Goal: Task Accomplishment & Management: Use online tool/utility

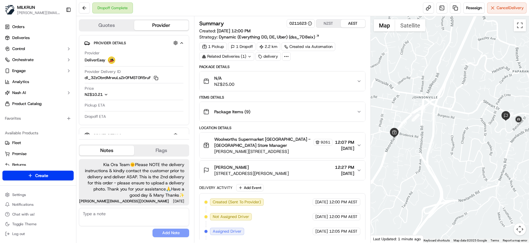
click at [107, 225] on textarea at bounding box center [134, 217] width 110 height 18
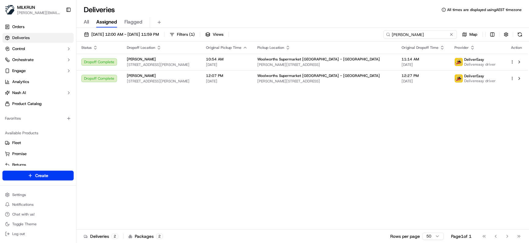
drag, startPoint x: 445, startPoint y: 36, endPoint x: 274, endPoint y: 27, distance: 171.7
click at [278, 28] on div "[DATE] 12:00 AM - [DATE] 11:59 PM Filters ( 1 ) Views [PERSON_NAME] Map Status …" at bounding box center [302, 136] width 453 height 217
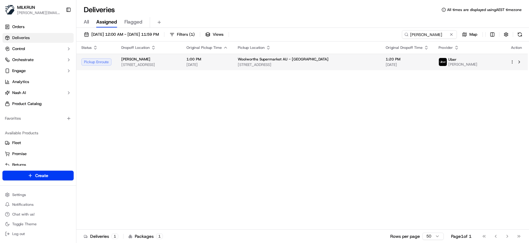
click at [228, 67] on span "[DATE]" at bounding box center [207, 64] width 42 height 5
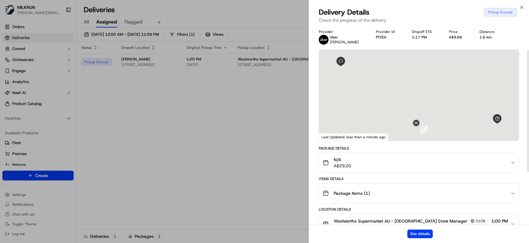
scroll to position [125, 0]
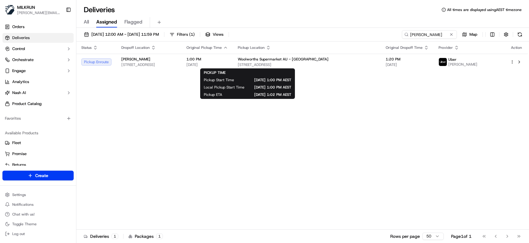
drag, startPoint x: 246, startPoint y: 163, endPoint x: 371, endPoint y: 130, distance: 128.7
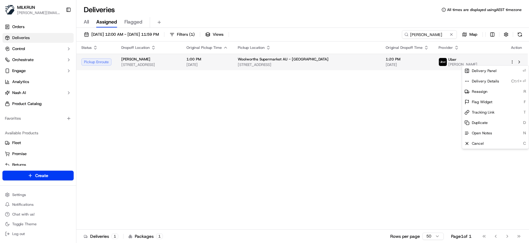
click at [511, 64] on html "MILKRUN marcellina.berwick@woolworths.co.nz Toggle Sidebar Orders Deliveries Co…" at bounding box center [264, 121] width 529 height 243
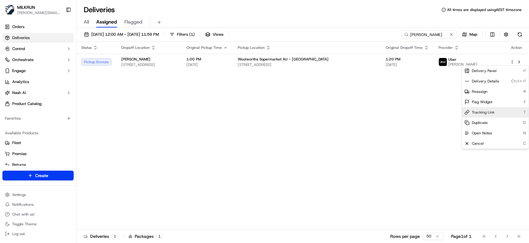
click at [485, 112] on span "Tracking Link" at bounding box center [483, 112] width 23 height 5
click at [160, 136] on html "MILKRUN marcellina.berwick@woolworths.co.nz Toggle Sidebar Orders Deliveries Co…" at bounding box center [264, 121] width 529 height 243
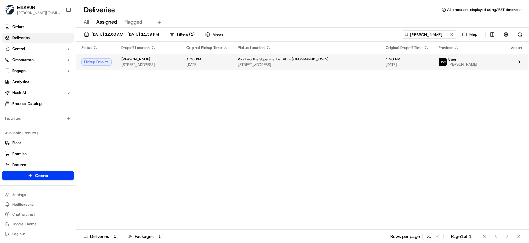
click at [315, 63] on span "127 Boronia Rd, Boronia, VIC 3155, AU" at bounding box center [307, 64] width 138 height 5
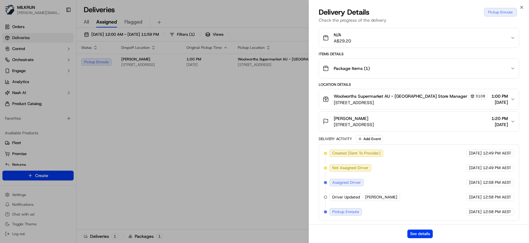
drag, startPoint x: 191, startPoint y: 141, endPoint x: 207, endPoint y: 73, distance: 70.2
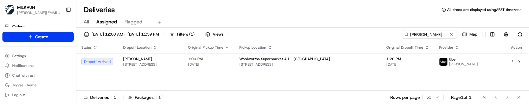
click at [167, 87] on div "Status Dropoff Location Original Pickup Time Pickup Location Original Dropoff T…" at bounding box center [301, 66] width 451 height 49
drag, startPoint x: 285, startPoint y: 22, endPoint x: 259, endPoint y: 21, distance: 25.4
click at [260, 21] on div "Deliveries All times are displayed using AEST timezone All Assigned Flagged 21/…" at bounding box center [302, 52] width 453 height 104
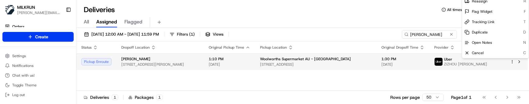
click at [512, 63] on html "MILKRUN marcellina.berwick@woolworths.co.nz Toggle Sidebar Orders Deliveries Co…" at bounding box center [264, 52] width 529 height 104
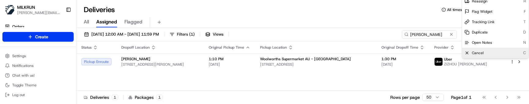
click at [491, 53] on div "Cancel C" at bounding box center [495, 53] width 67 height 10
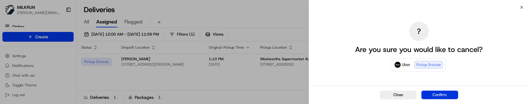
click at [446, 95] on button "Confirm" at bounding box center [439, 95] width 37 height 9
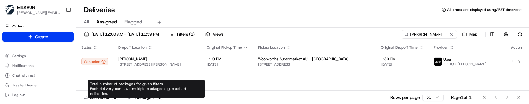
click at [129, 86] on div "Total number of packages for given filters. Each delivery can have multiple pac…" at bounding box center [146, 89] width 117 height 18
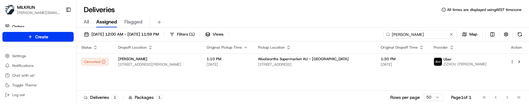
drag, startPoint x: 440, startPoint y: 37, endPoint x: 278, endPoint y: 36, distance: 161.9
click at [280, 36] on div "21/09/2025 12:00 AM - 21/09/2025 11:59 PM Filters ( 1 ) Views kat robinson Map" at bounding box center [302, 35] width 453 height 11
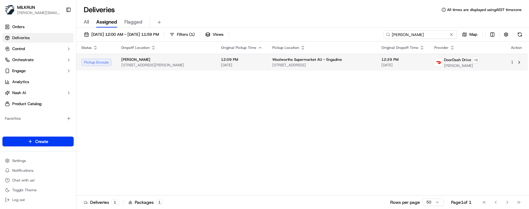
type input "tiana dawson"
click at [267, 65] on td "12:09 PM 21/09/2025" at bounding box center [241, 62] width 51 height 17
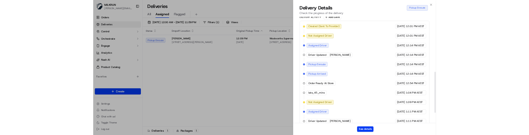
scroll to position [262, 0]
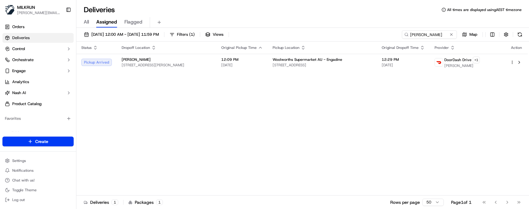
drag, startPoint x: 383, startPoint y: 101, endPoint x: 398, endPoint y: 93, distance: 16.7
click at [383, 101] on div "Status Dropoff Location Original Pickup Time Pickup Location Original Dropoff T…" at bounding box center [301, 119] width 451 height 154
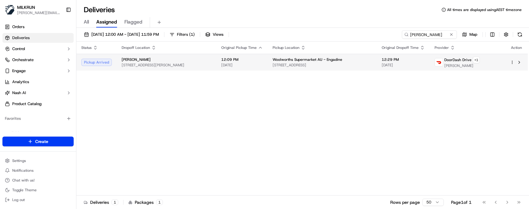
click at [170, 63] on span "[STREET_ADDRESS][PERSON_NAME]" at bounding box center [167, 65] width 90 height 5
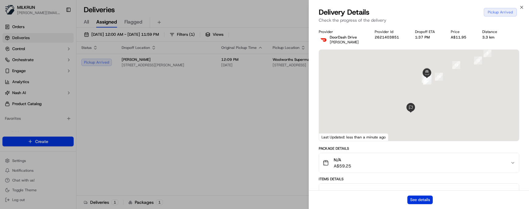
click at [416, 199] on button "See details" at bounding box center [419, 200] width 25 height 9
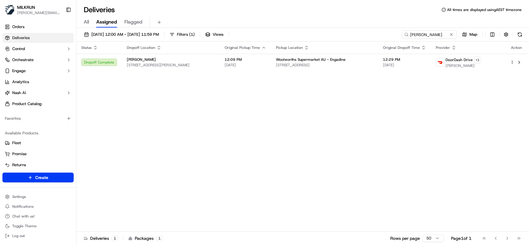
click at [253, 194] on div "Status Dropoff Location Original Pickup Time Pickup Location Original Dropoff T…" at bounding box center [301, 137] width 451 height 190
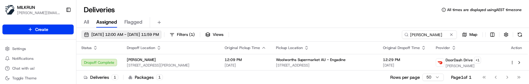
drag, startPoint x: 119, startPoint y: 34, endPoint x: 133, endPoint y: 32, distance: 13.6
click at [119, 34] on span "21/09/2025 12:00 AM - 21/09/2025 11:59 PM" at bounding box center [125, 34] width 68 height 5
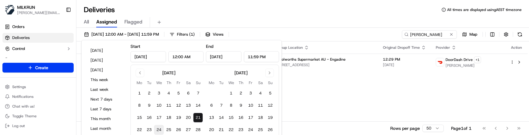
click at [162, 129] on button "24" at bounding box center [159, 130] width 10 height 10
type input "Sep 24, 2025"
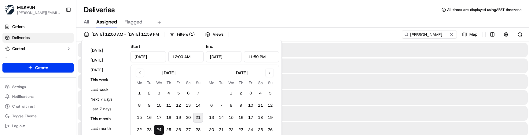
click at [162, 129] on button "24" at bounding box center [159, 130] width 10 height 10
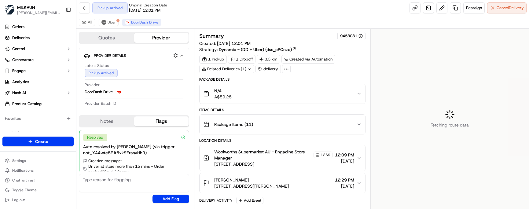
scroll to position [86, 0]
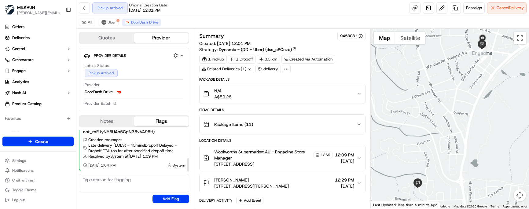
click at [109, 123] on button "Notes" at bounding box center [106, 121] width 55 height 10
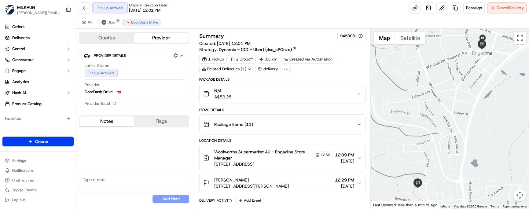
click at [117, 183] on textarea at bounding box center [134, 183] width 110 height 18
paste textarea "Good XXXX Team🌞️ Please can you deliver this order ASAP as the customer has bee…"
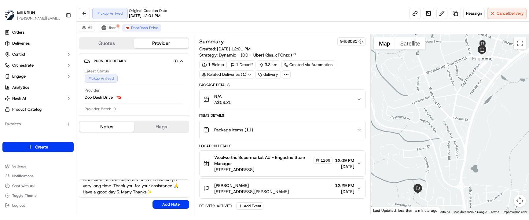
scroll to position [0, 0]
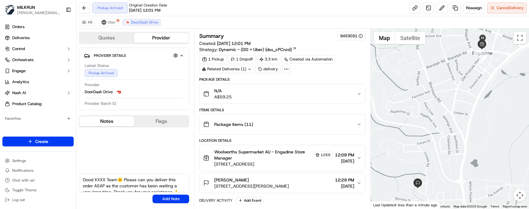
drag, startPoint x: 106, startPoint y: 180, endPoint x: 96, endPoint y: 180, distance: 10.7
click at [96, 180] on textarea "Good XXXX Team🌞️ Please can you deliver this order ASAP as the customer has bee…" at bounding box center [134, 183] width 110 height 18
type textarea "Good Afternoon Team🌞️ Please can you deliver this order ASAP as the customer ha…"
click at [161, 199] on button "Add Note" at bounding box center [170, 199] width 37 height 9
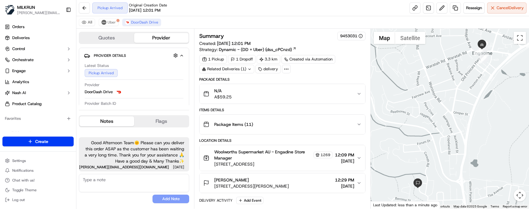
click at [121, 187] on textarea at bounding box center [134, 183] width 110 height 18
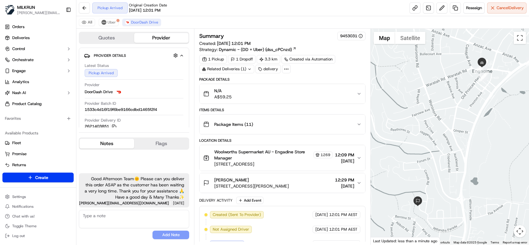
scroll to position [73, 0]
